Goal: Complete application form: Complete application form

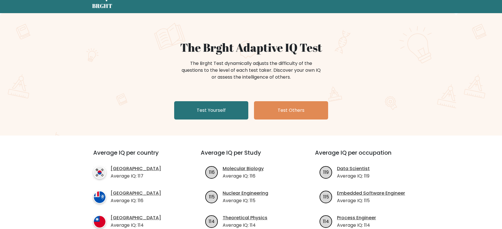
scroll to position [19, 0]
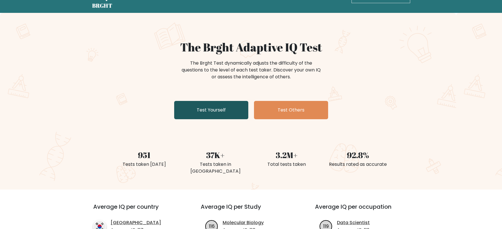
click at [217, 114] on link "Test Yourself" at bounding box center [211, 110] width 74 height 18
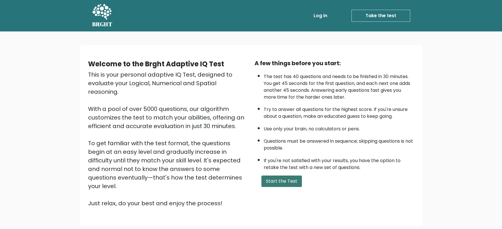
click at [286, 182] on button "Start the Test" at bounding box center [282, 180] width 41 height 11
click at [291, 183] on button "Start the Test" at bounding box center [282, 180] width 41 height 11
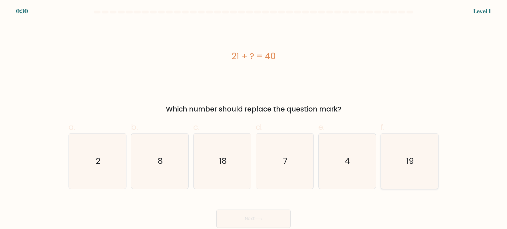
click at [417, 170] on icon "19" at bounding box center [409, 160] width 55 height 55
click at [254, 118] on input "f. 19" at bounding box center [253, 116] width 0 height 4
radio input "true"
click at [260, 222] on button "Next" at bounding box center [253, 218] width 74 height 18
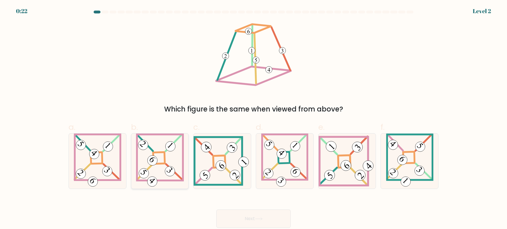
click at [156, 145] on icon at bounding box center [160, 160] width 48 height 55
click at [253, 118] on input "b." at bounding box center [253, 116] width 0 height 4
radio input "true"
click at [268, 216] on button "Next" at bounding box center [253, 218] width 74 height 18
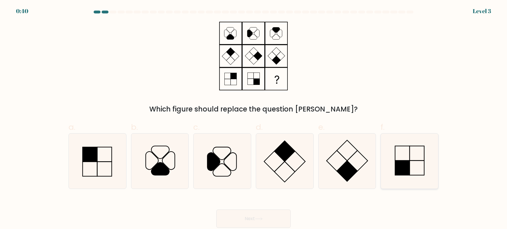
click at [426, 164] on icon at bounding box center [409, 160] width 55 height 55
click at [254, 118] on input "f." at bounding box center [253, 116] width 0 height 4
radio input "true"
click at [258, 218] on icon at bounding box center [258, 218] width 7 height 3
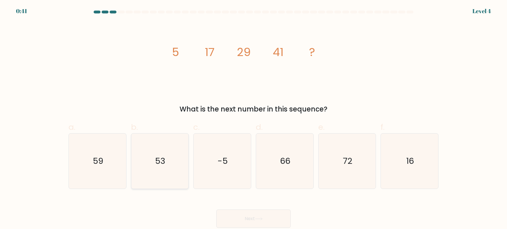
click at [169, 164] on icon "53" at bounding box center [159, 160] width 55 height 55
click at [253, 118] on input "b. 53" at bounding box center [253, 116] width 0 height 4
radio input "true"
click at [265, 222] on button "Next" at bounding box center [253, 218] width 74 height 18
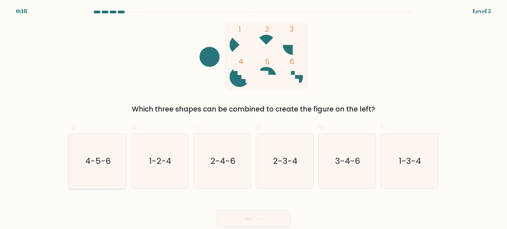
click at [98, 158] on text "4-5-6" at bounding box center [97, 160] width 25 height 11
click at [253, 118] on input "a. 4-5-6" at bounding box center [253, 116] width 0 height 4
radio input "true"
click at [270, 219] on button "Next" at bounding box center [253, 218] width 74 height 18
